Goal: Task Accomplishment & Management: Complete application form

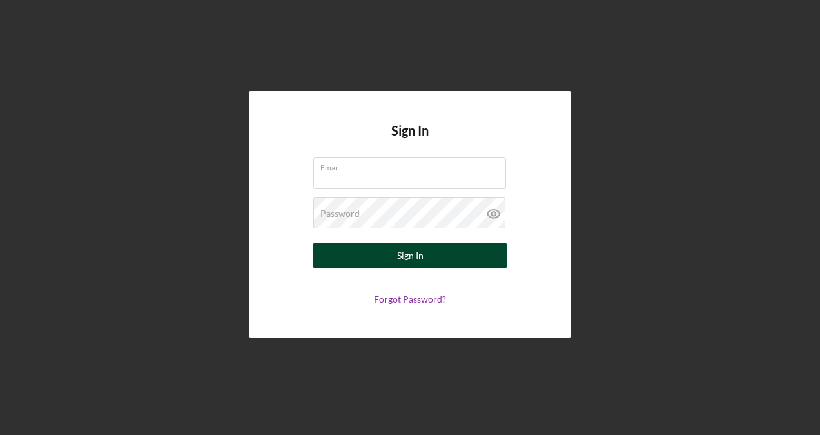
type input "mcgheequandre@gmail.com"
click at [461, 265] on button "Sign In" at bounding box center [409, 256] width 193 height 26
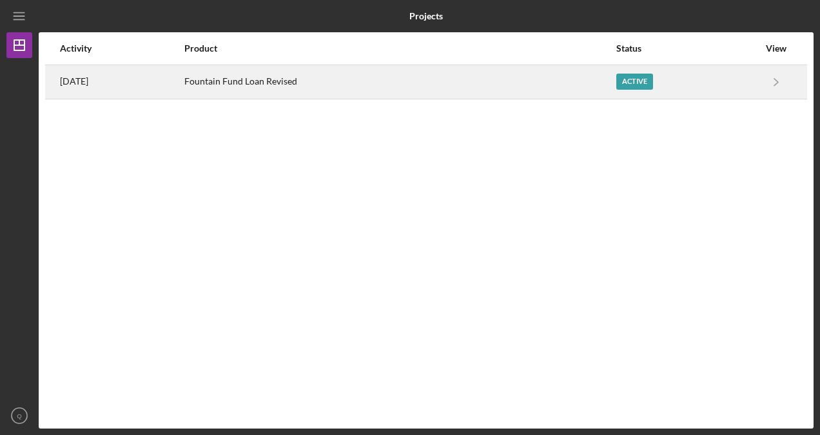
click at [639, 80] on div "Active" at bounding box center [635, 82] width 37 height 16
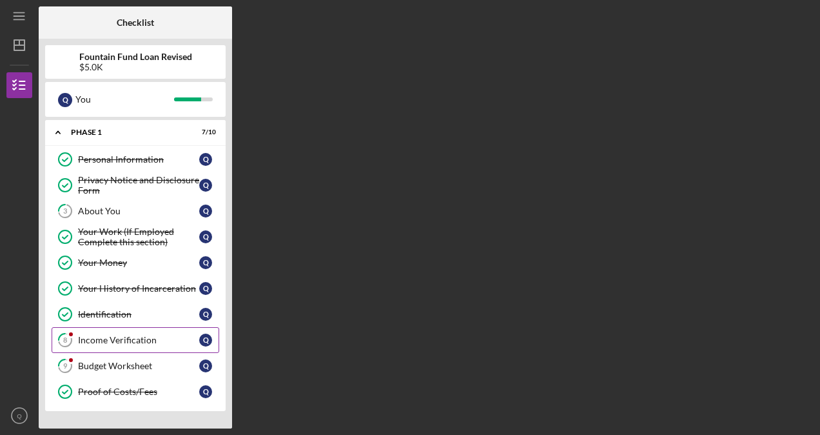
click at [126, 330] on link "8 Income Verification Q" at bounding box center [136, 340] width 168 height 26
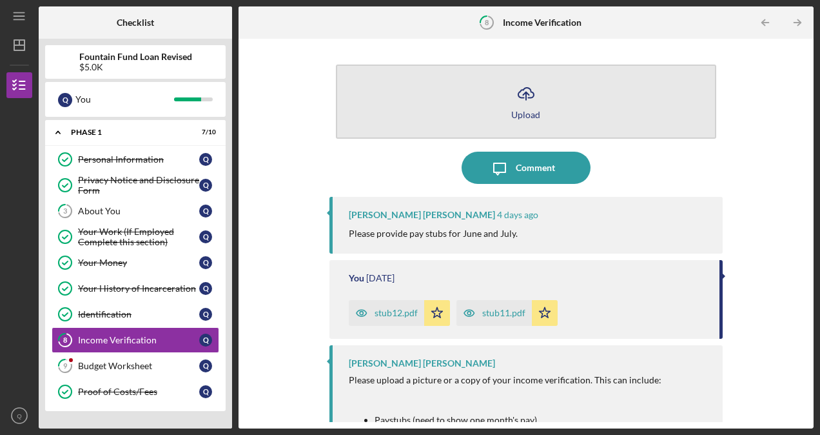
click at [527, 117] on div "Upload" at bounding box center [525, 115] width 29 height 10
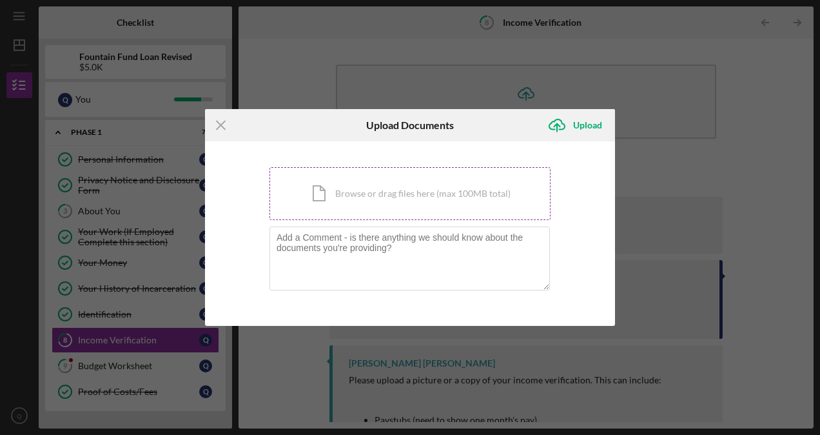
click at [462, 206] on div "Icon/Document Browse or drag files here (max 100MB total) Tap to choose files o…" at bounding box center [410, 193] width 281 height 53
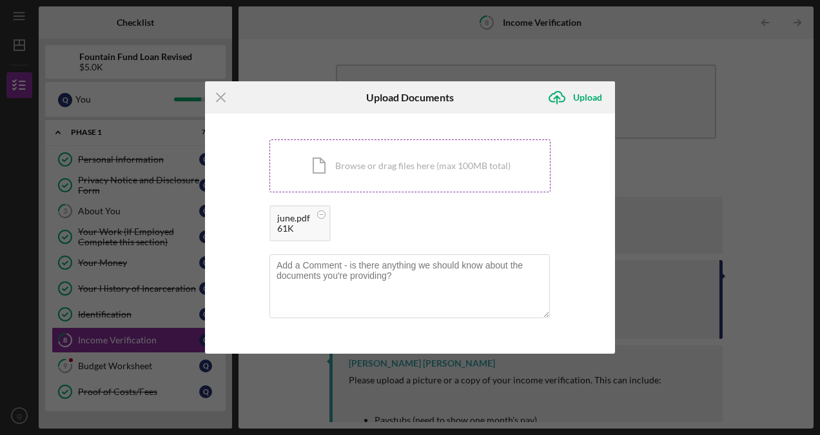
click at [430, 168] on div "Icon/Document Browse or drag files here (max 100MB total) Tap to choose files o…" at bounding box center [410, 165] width 281 height 53
click at [584, 93] on div "Upload" at bounding box center [587, 97] width 29 height 26
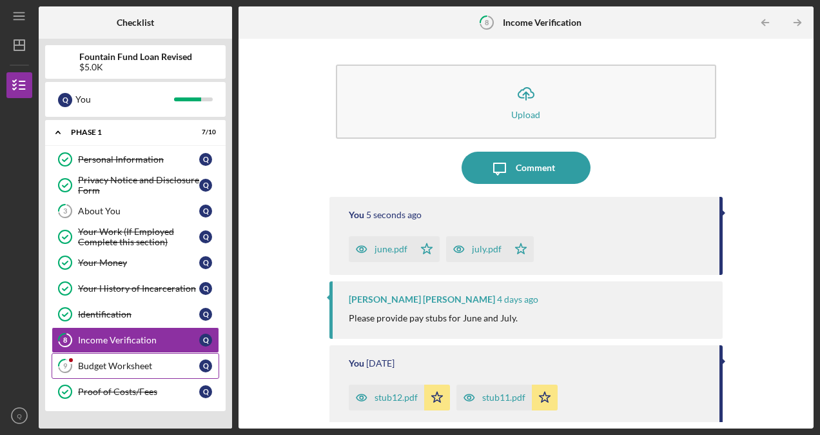
click at [124, 361] on div "Budget Worksheet" at bounding box center [138, 366] width 121 height 10
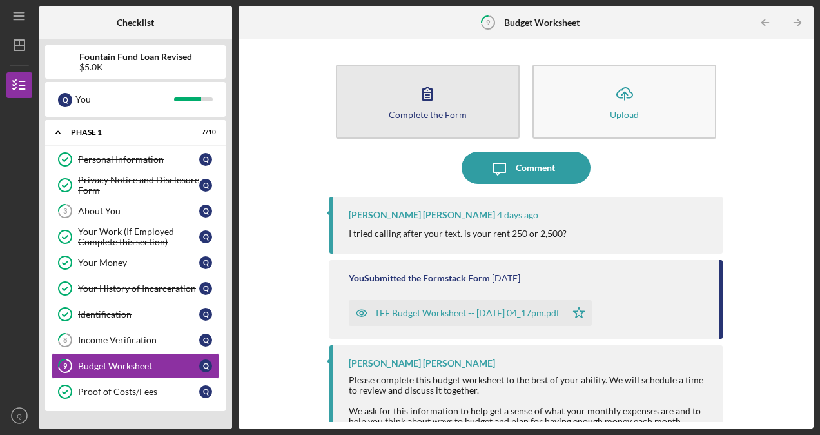
click at [446, 107] on button "Complete the Form Form" at bounding box center [428, 101] width 184 height 74
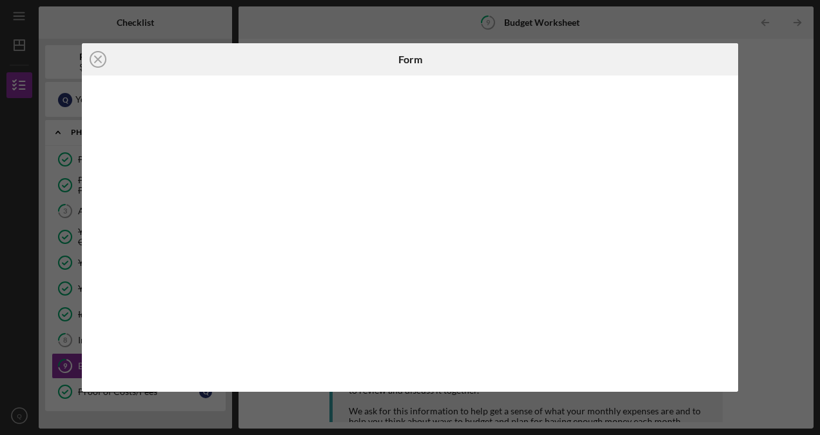
click at [752, 237] on div "Icon/Close Form" at bounding box center [410, 217] width 820 height 435
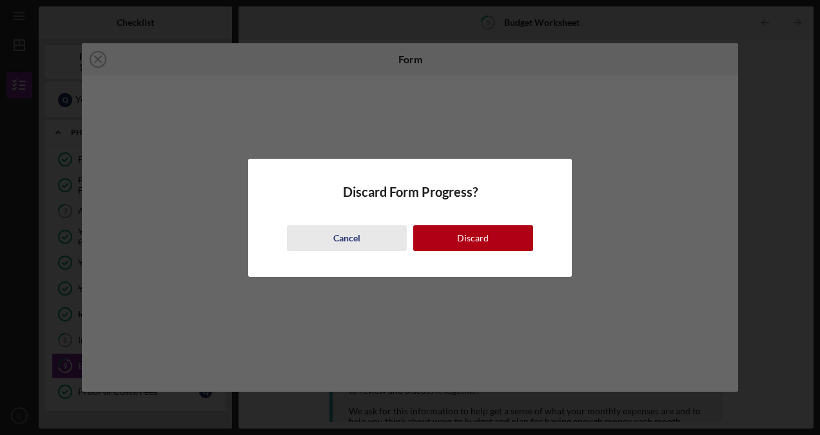
click at [371, 235] on button "Cancel" at bounding box center [347, 238] width 120 height 26
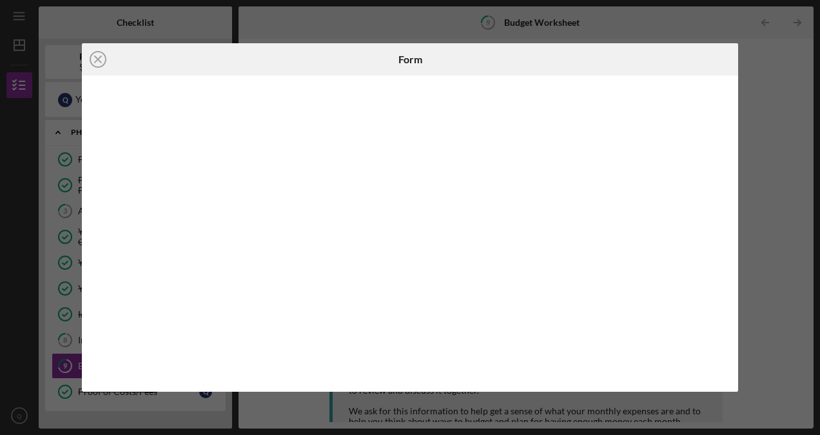
click at [774, 93] on div "Icon/Close Form" at bounding box center [410, 217] width 820 height 435
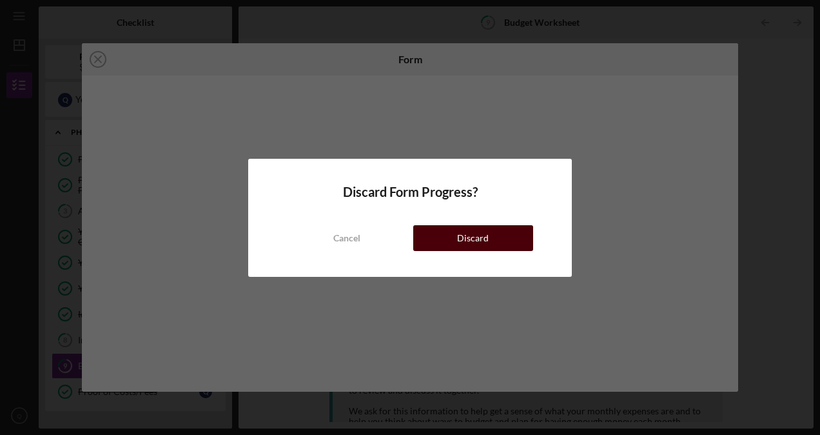
click at [486, 228] on div "Discard" at bounding box center [473, 238] width 32 height 26
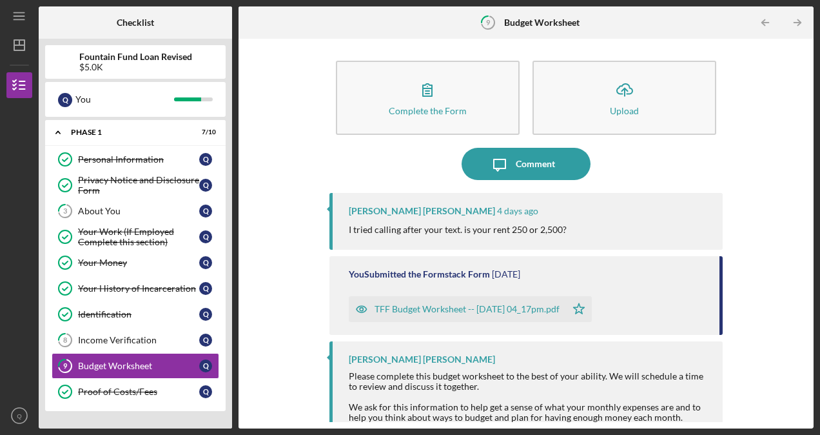
scroll to position [3, 0]
click at [476, 313] on div "TFF Budget Worksheet -- [DATE] 04_17pm.pdf" at bounding box center [467, 310] width 185 height 10
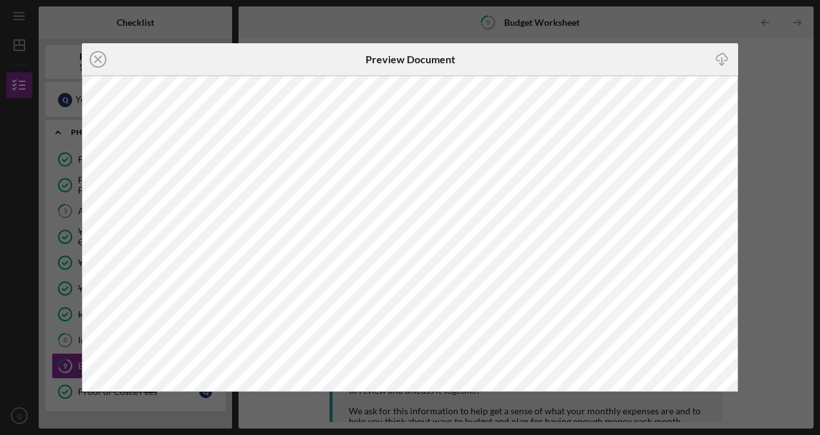
click at [757, 75] on div "Icon/Close Preview Document Icon/Download" at bounding box center [410, 217] width 820 height 435
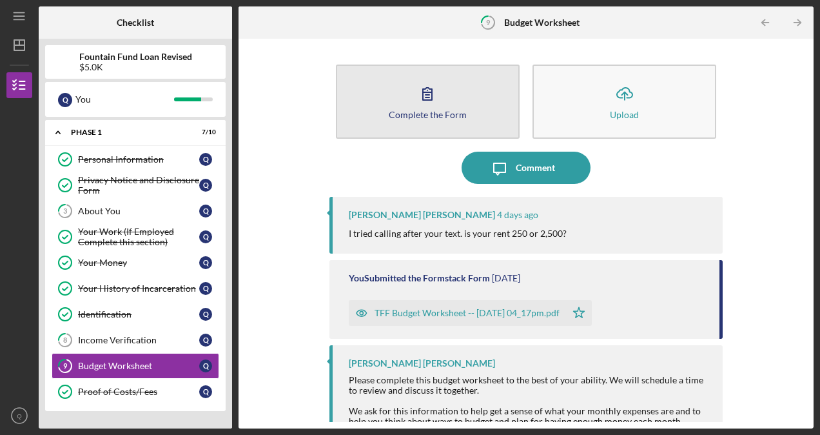
click at [482, 103] on button "Complete the Form Form" at bounding box center [428, 101] width 184 height 74
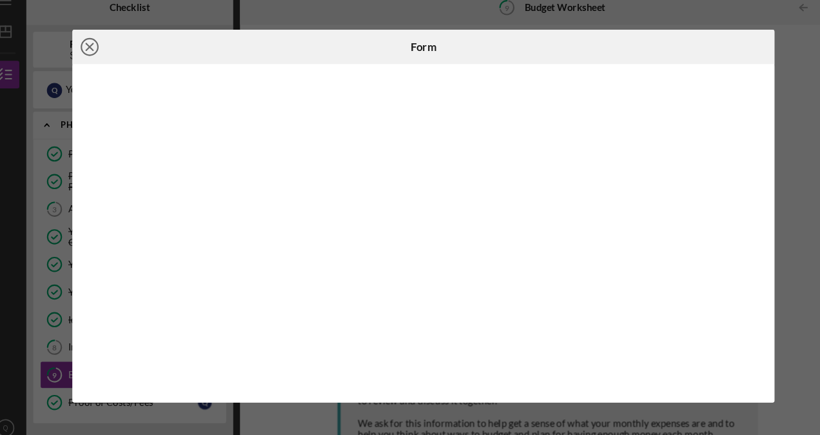
click at [93, 57] on icon "Icon/Close" at bounding box center [98, 59] width 32 height 32
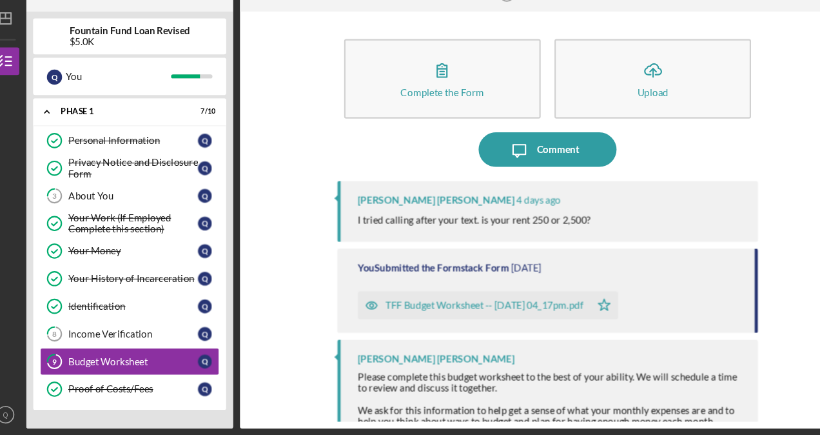
click at [531, 301] on div "TFF Budget Worksheet -- [DATE] 04_17pm.pdf" at bounding box center [457, 313] width 217 height 26
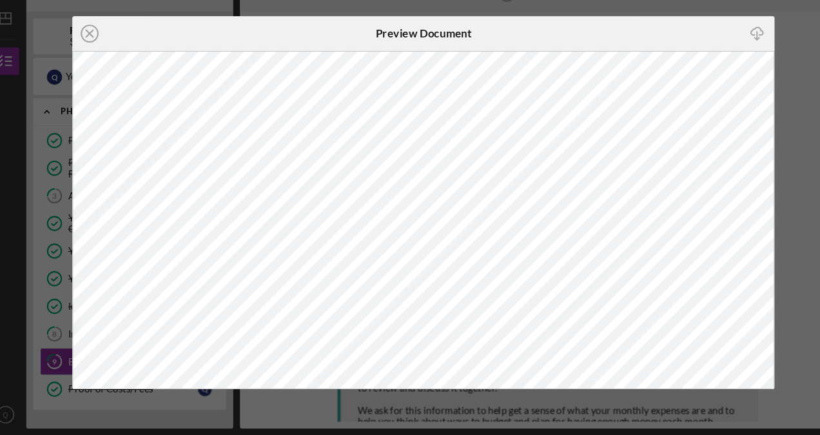
click at [759, 76] on div "Icon/Close Preview Document Icon/Download" at bounding box center [410, 217] width 820 height 435
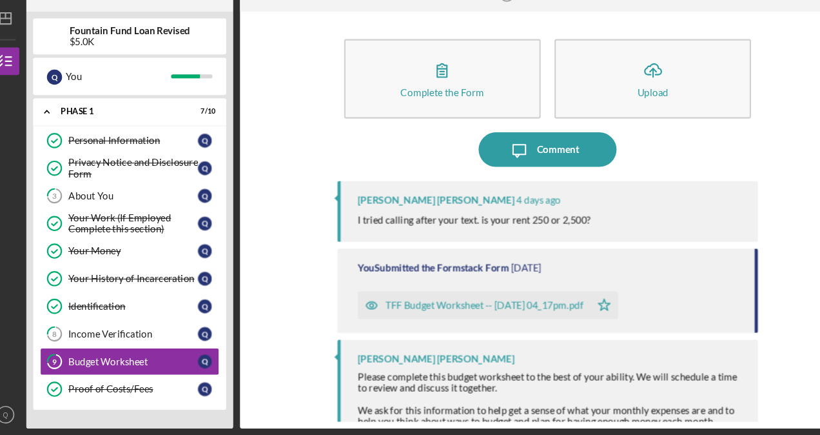
scroll to position [72, 0]
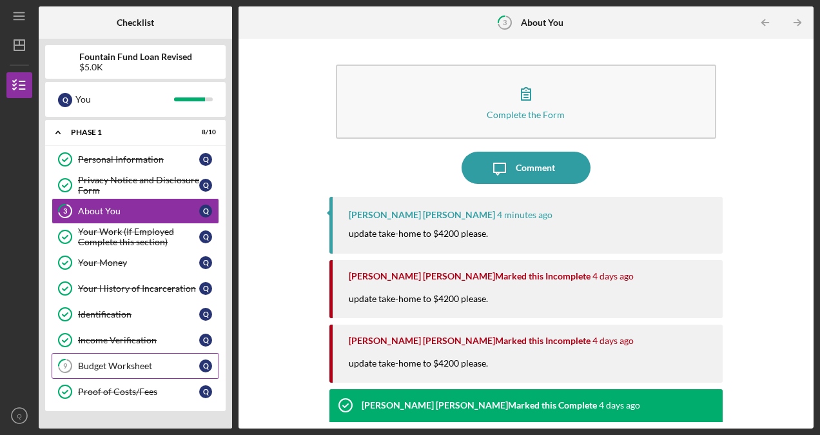
click at [171, 353] on link "9 Budget Worksheet Q" at bounding box center [136, 366] width 168 height 26
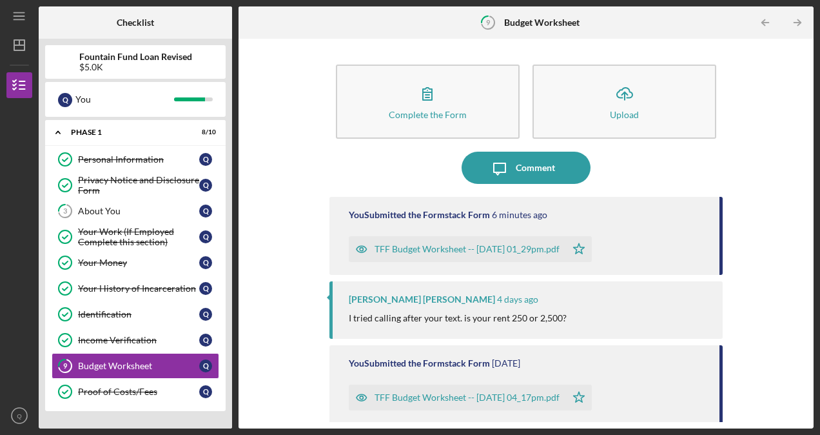
click at [485, 241] on div "TFF Budget Worksheet -- [DATE] 01_29pm.pdf" at bounding box center [457, 249] width 217 height 26
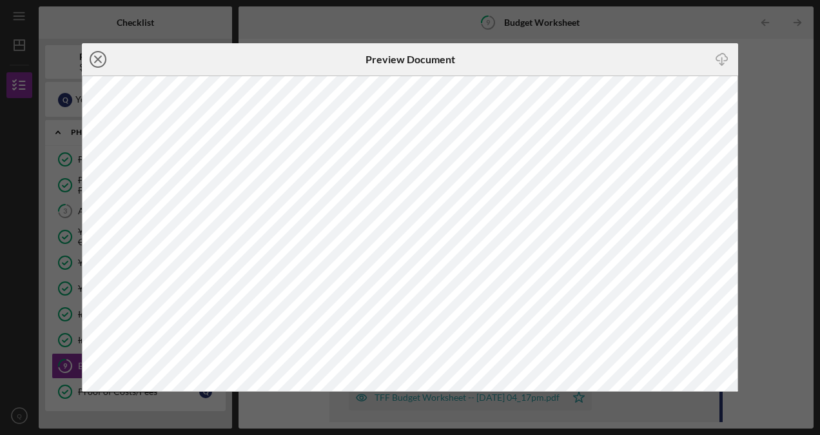
click at [94, 60] on icon "Icon/Close" at bounding box center [98, 59] width 32 height 32
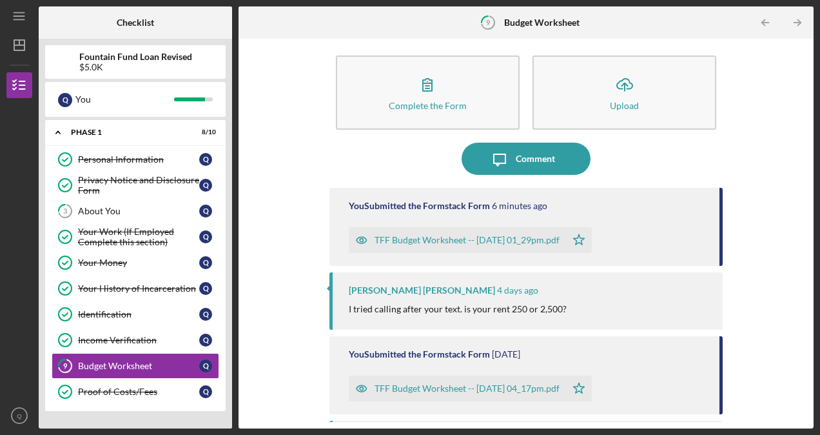
scroll to position [34, 0]
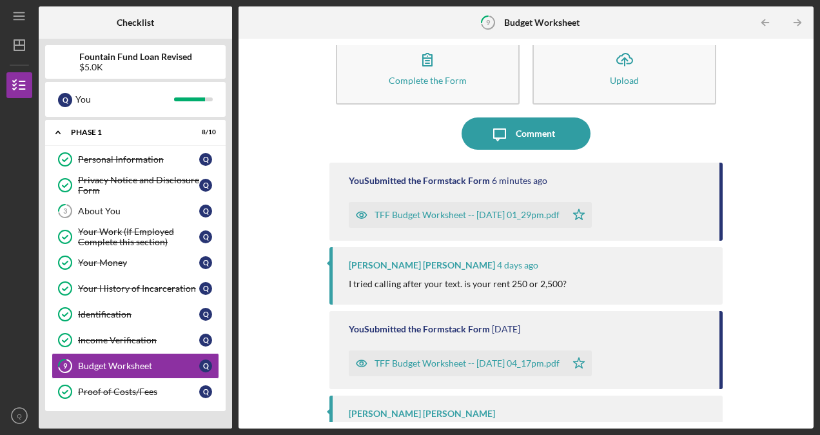
click at [470, 359] on div "TFF Budget Worksheet -- [DATE] 04_17pm.pdf" at bounding box center [467, 363] width 185 height 10
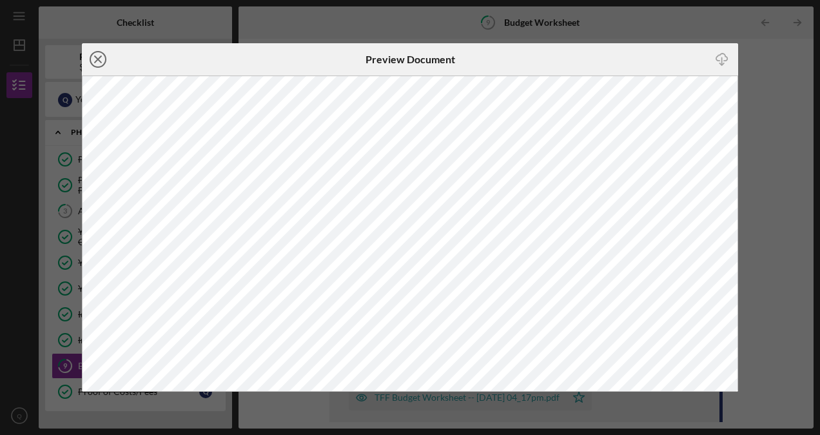
click at [101, 58] on icon "Icon/Close" at bounding box center [98, 59] width 32 height 32
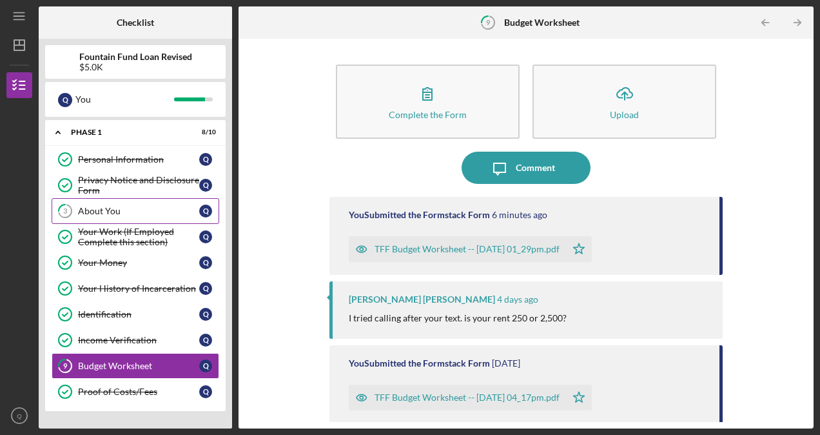
click at [123, 204] on link "3 About You Q" at bounding box center [136, 211] width 168 height 26
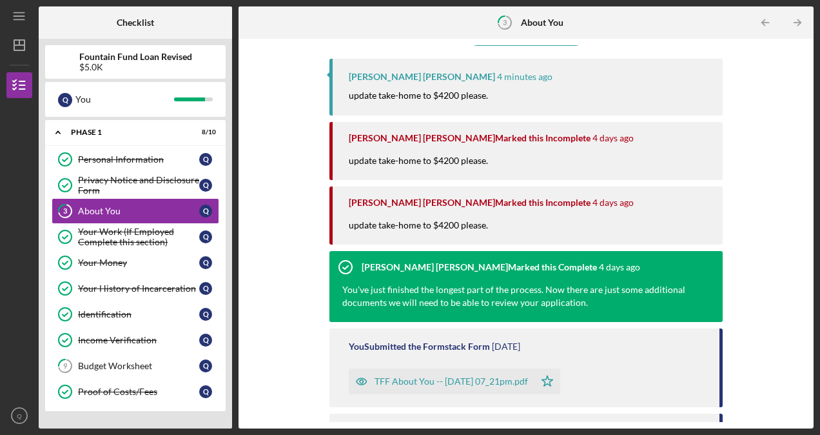
scroll to position [139, 0]
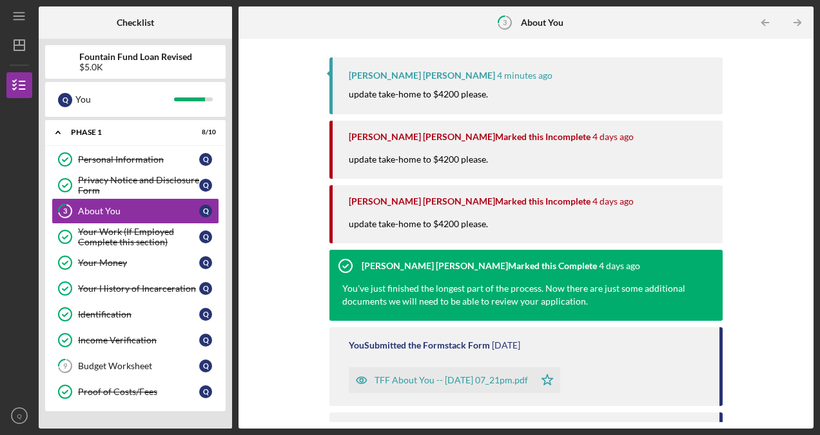
click at [496, 395] on div "You Submitted the Formstack Form 6 days ago TFF About You -- 2025-08-27 07_21pm…" at bounding box center [526, 366] width 393 height 78
click at [491, 372] on div "TFF About You -- [DATE] 07_21pm.pdf" at bounding box center [442, 380] width 186 height 26
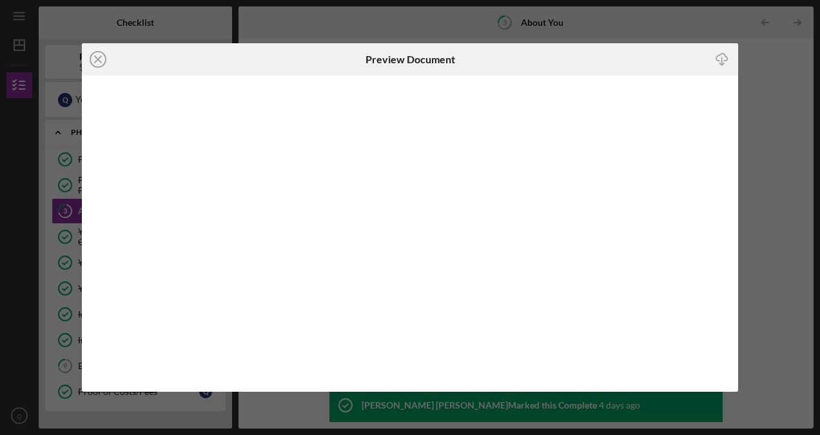
scroll to position [286, 0]
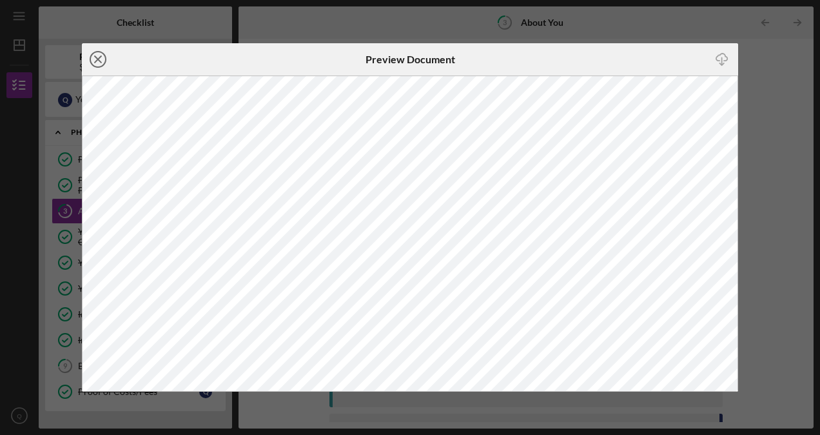
click at [100, 59] on icon "Icon/Close" at bounding box center [98, 59] width 32 height 32
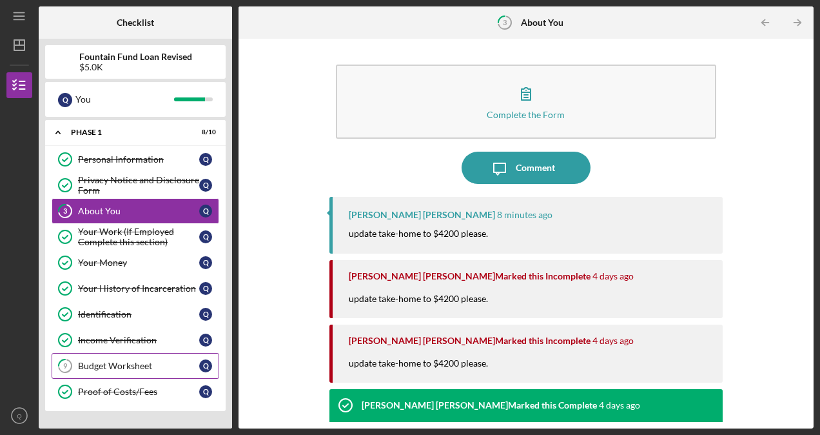
click at [152, 353] on link "9 Budget Worksheet Q" at bounding box center [136, 366] width 168 height 26
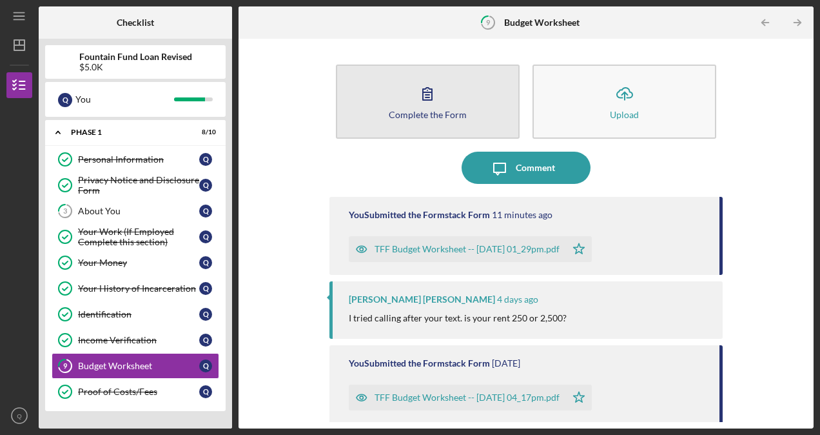
click at [466, 115] on button "Complete the Form Form" at bounding box center [428, 101] width 184 height 74
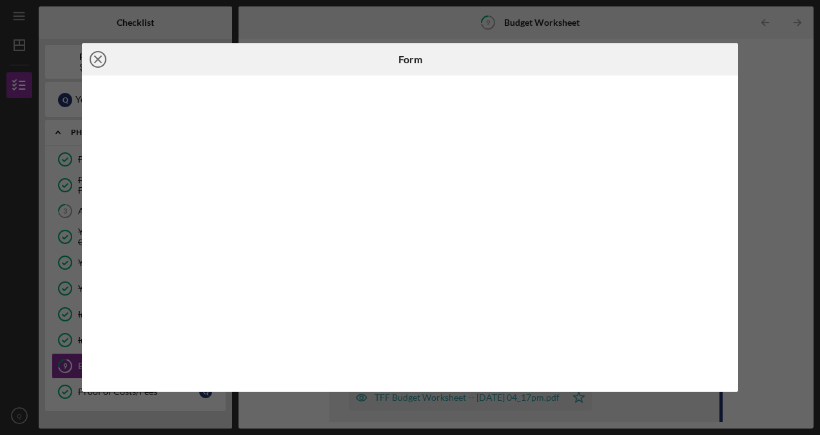
click at [100, 58] on icon "Icon/Close" at bounding box center [98, 59] width 32 height 32
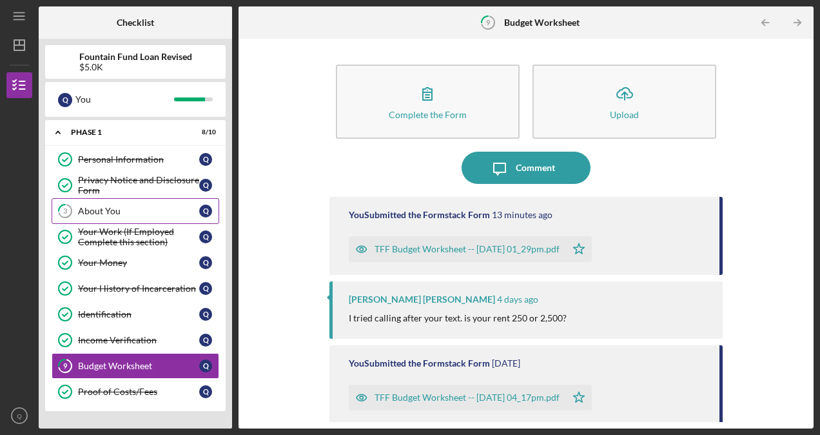
click at [100, 206] on div "About You" at bounding box center [138, 211] width 121 height 10
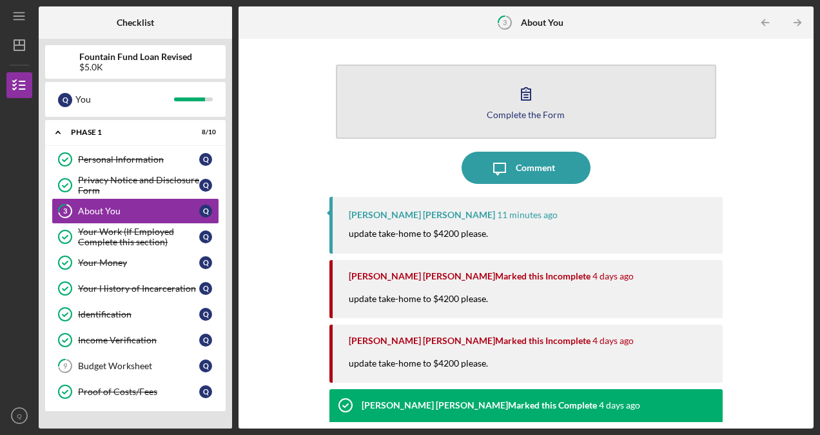
click at [484, 103] on button "Complete the Form Form" at bounding box center [526, 101] width 381 height 74
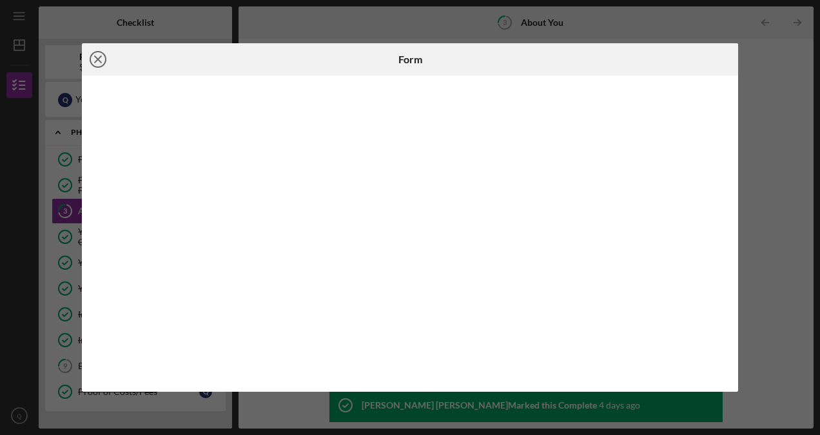
click at [104, 61] on icon "Icon/Close" at bounding box center [98, 59] width 32 height 32
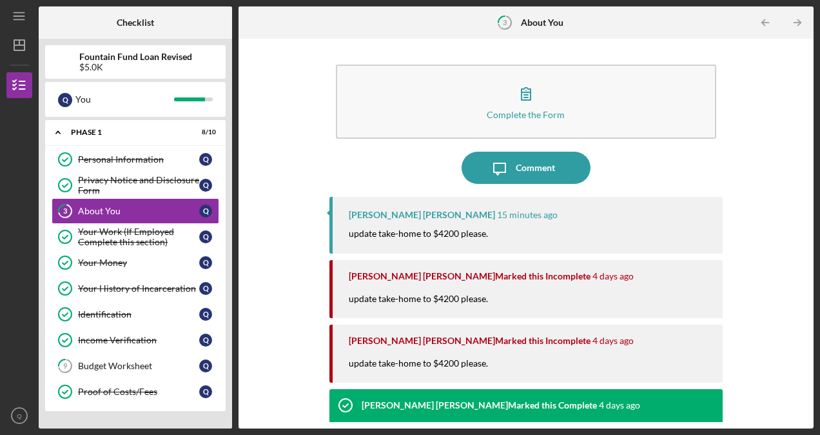
click at [288, 234] on div "Complete the Form Form Icon/Message Comment [PERSON_NAME] [PERSON_NAME] 15 minu…" at bounding box center [526, 233] width 562 height 377
